Goal: Find specific page/section: Find specific page/section

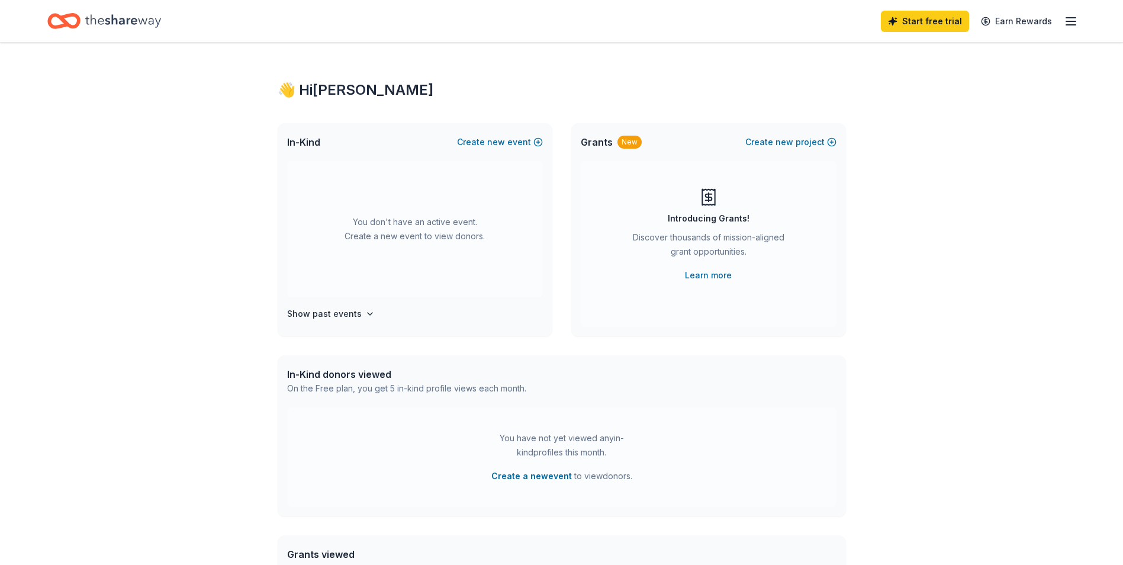
click at [1075, 20] on icon "button" at bounding box center [1070, 21] width 14 height 14
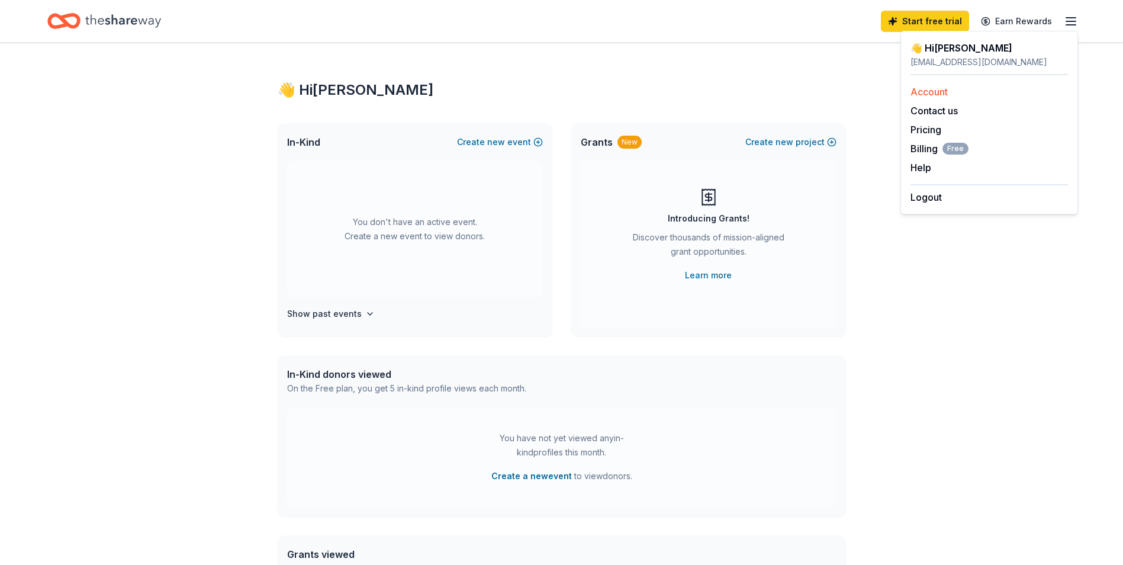
click at [942, 86] on link "Account" at bounding box center [928, 92] width 37 height 12
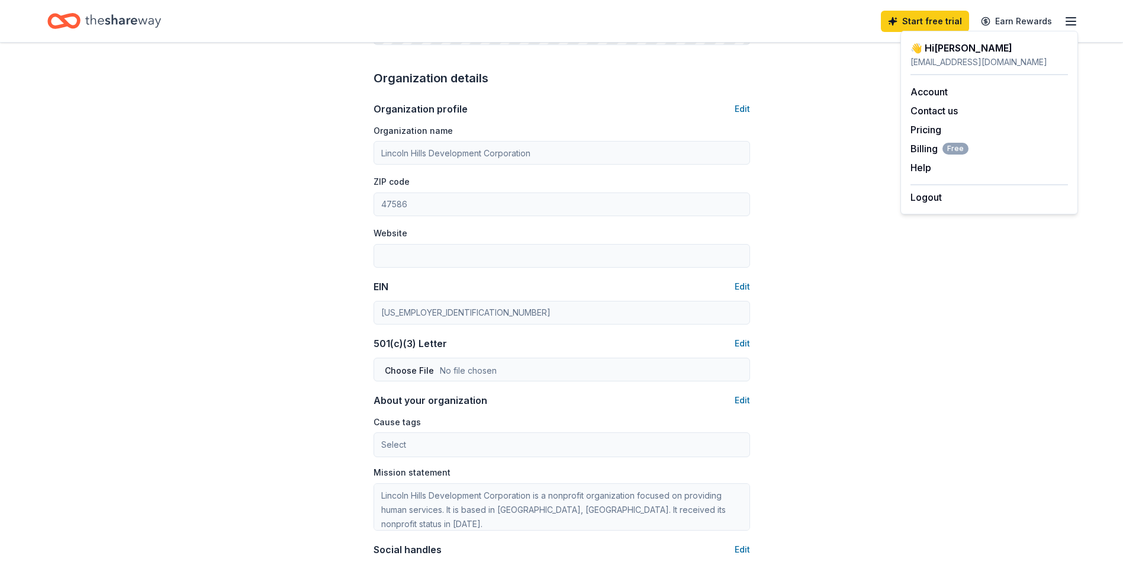
scroll to position [620, 0]
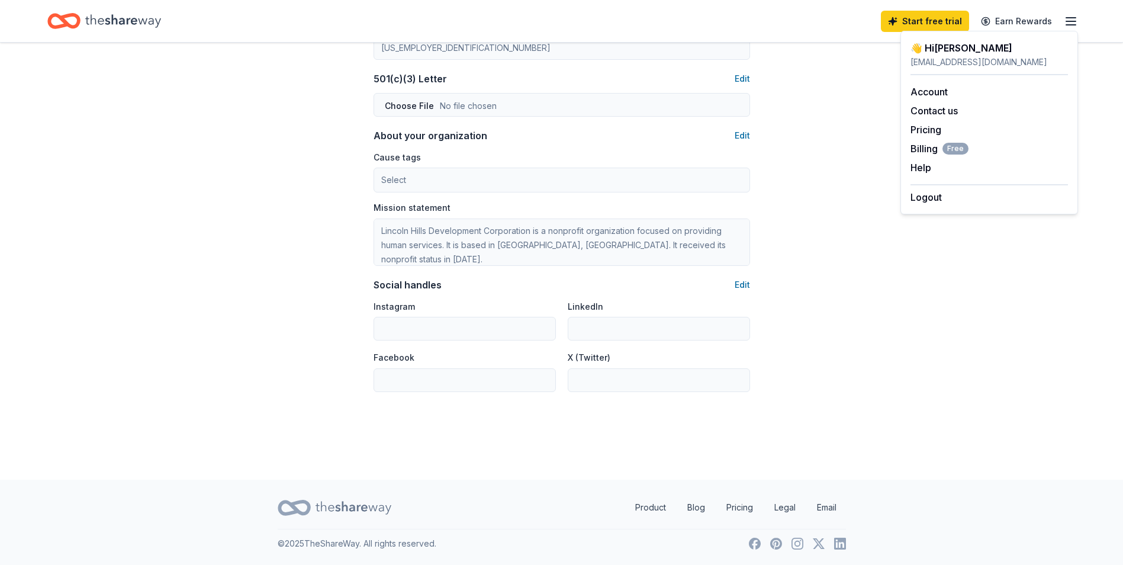
click at [90, 19] on icon "Home" at bounding box center [123, 21] width 76 height 24
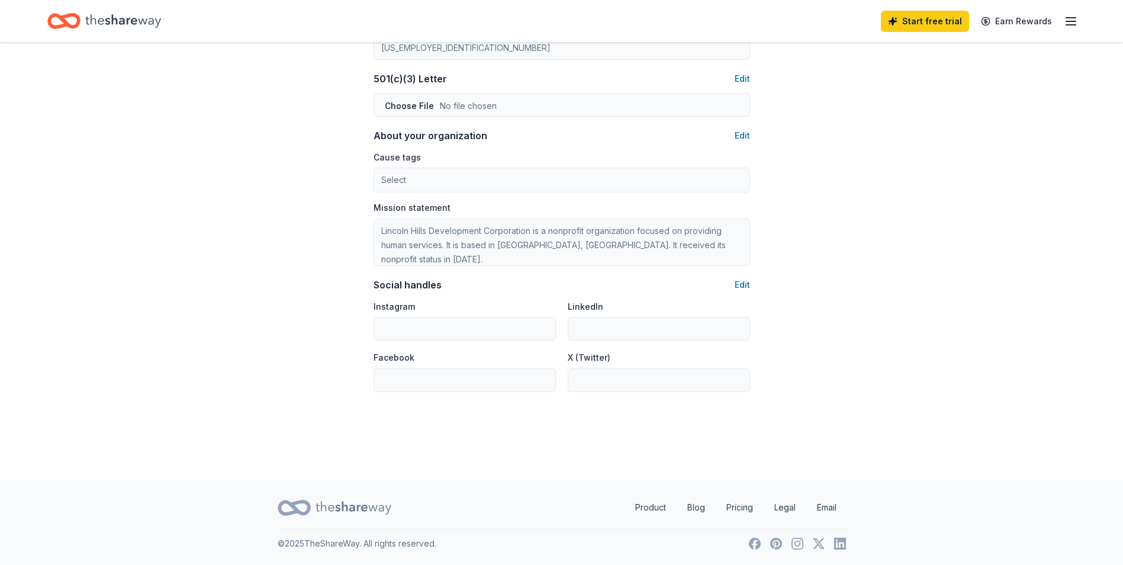
click at [62, 23] on icon "Home" at bounding box center [63, 21] width 33 height 28
click at [159, 25] on icon "Home" at bounding box center [123, 21] width 76 height 24
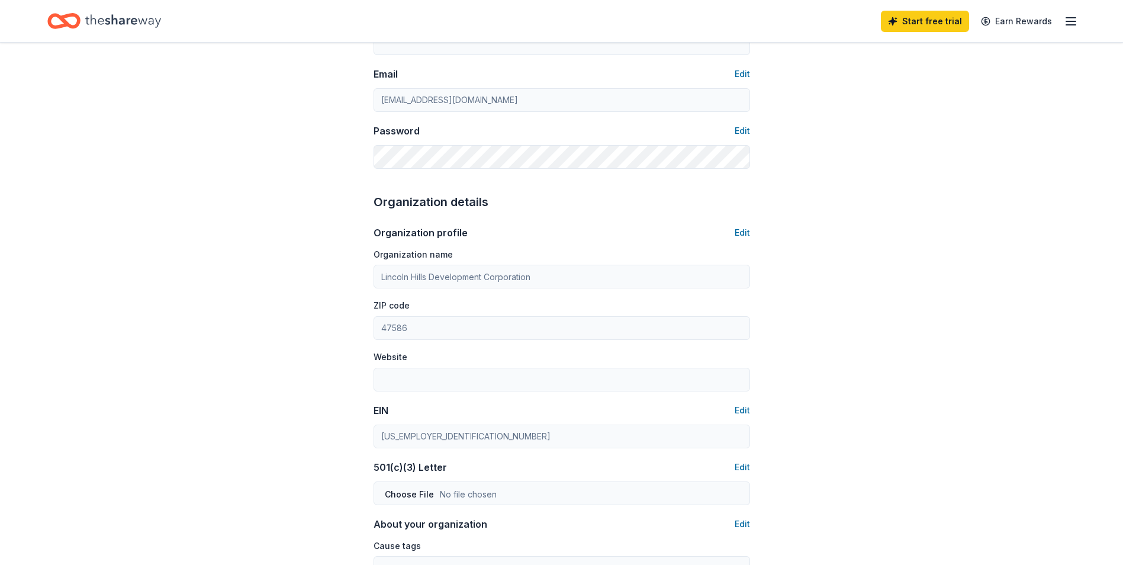
scroll to position [0, 0]
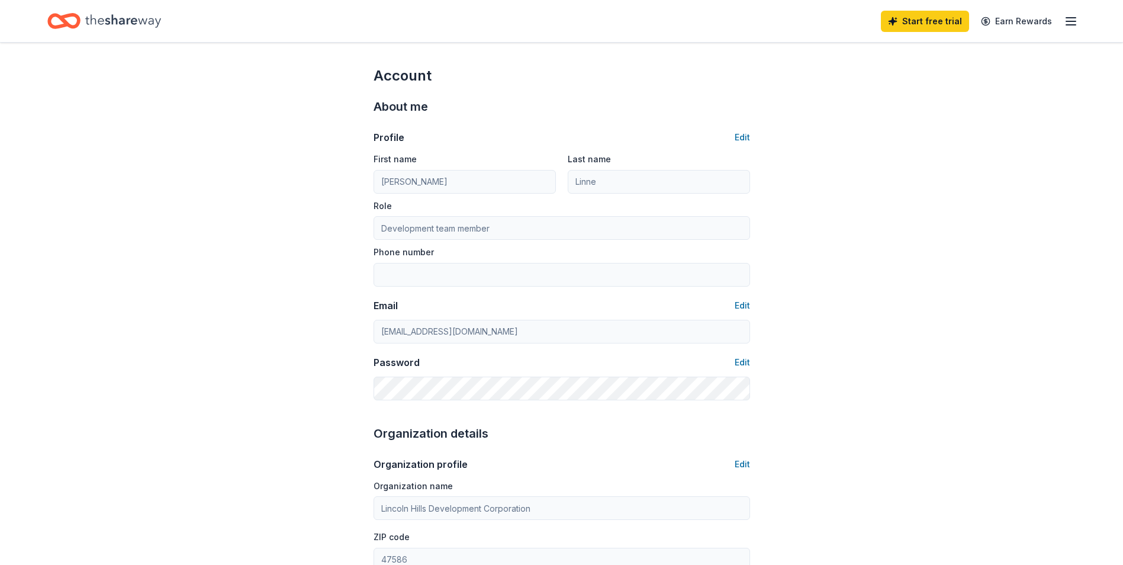
click at [1069, 20] on icon "button" at bounding box center [1070, 21] width 14 height 14
